Goal: Check status: Check status

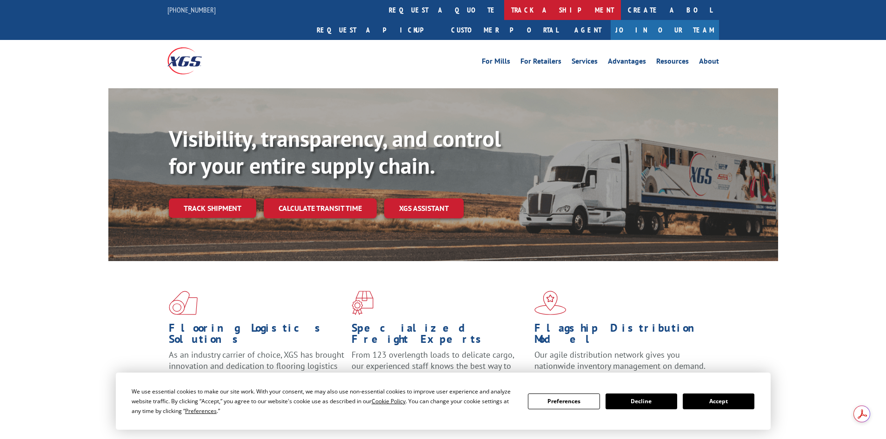
click at [504, 13] on link "track a shipment" at bounding box center [562, 10] width 117 height 20
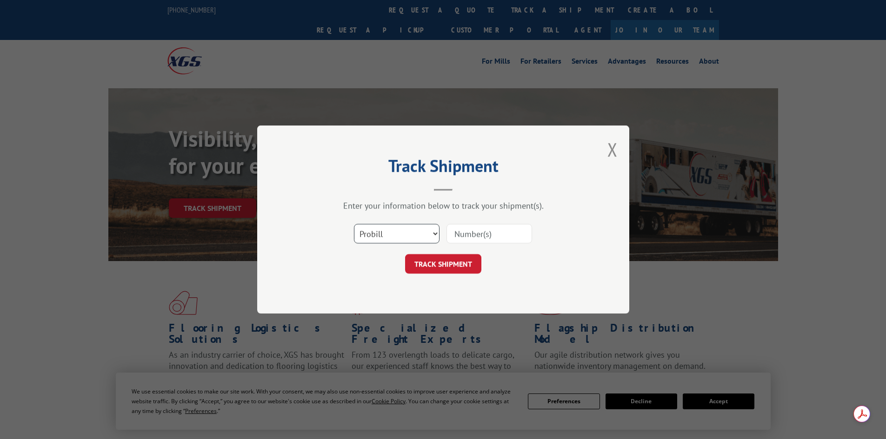
click at [396, 230] on select "Select category... Probill BOL PO" at bounding box center [397, 234] width 86 height 20
select select "po"
click at [354, 224] on select "Select category... Probill BOL PO" at bounding box center [397, 234] width 86 height 20
click at [470, 234] on input at bounding box center [489, 234] width 86 height 20
paste input "46538607"
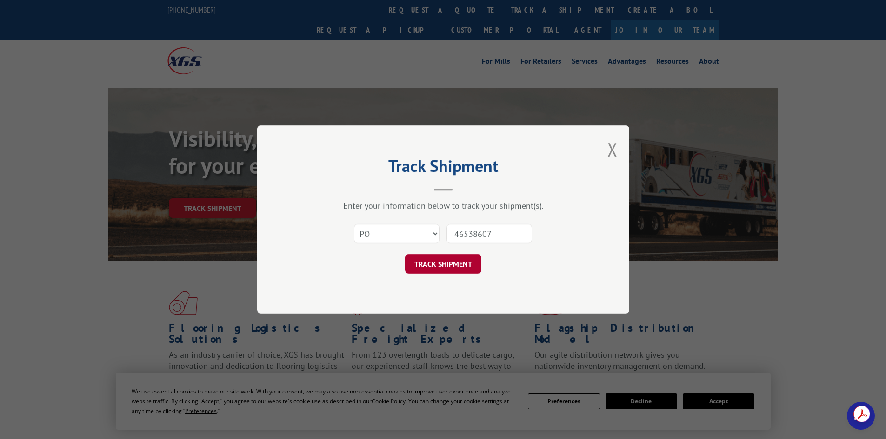
type input "46538607"
click at [448, 266] on button "TRACK SHIPMENT" at bounding box center [443, 264] width 76 height 20
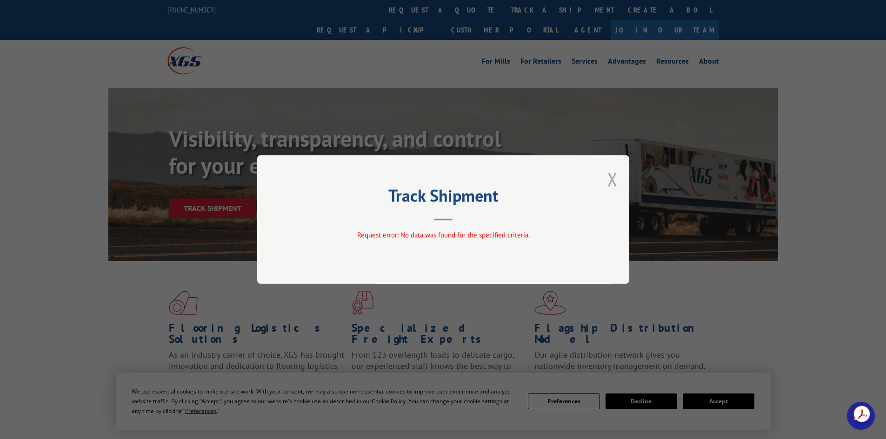
click at [616, 183] on button "Close modal" at bounding box center [612, 179] width 10 height 25
